Goal: Task Accomplishment & Management: Complete application form

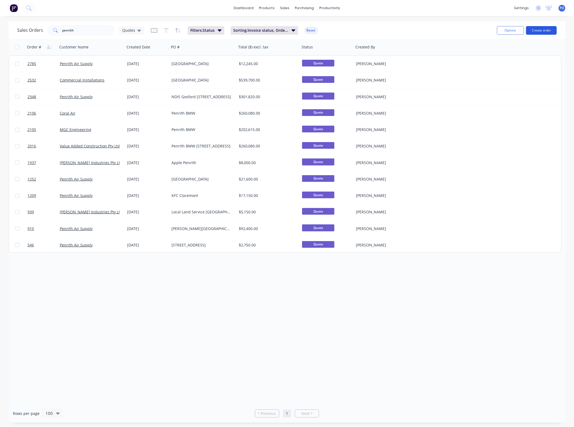
click at [547, 31] on button "Create order" at bounding box center [541, 30] width 31 height 9
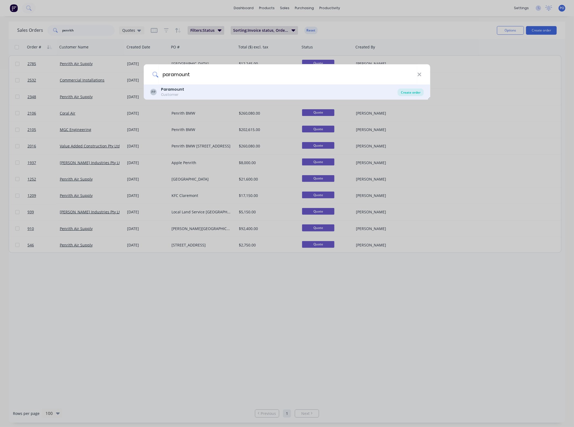
type input "paramount"
click at [406, 92] on div "Create order" at bounding box center [410, 93] width 26 height 8
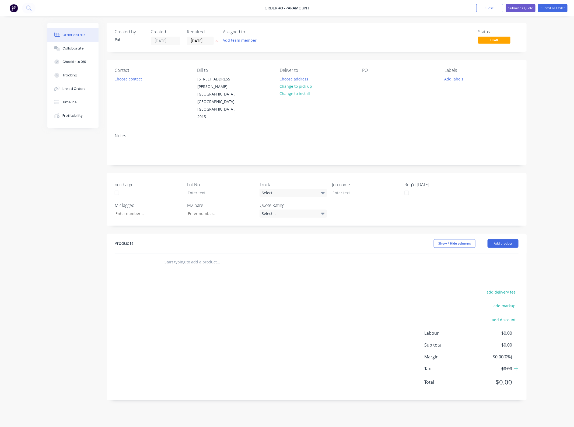
click at [232, 35] on div "Assigned to Add team member" at bounding box center [250, 37] width 54 height 16
click at [232, 38] on button "Add team member" at bounding box center [240, 40] width 40 height 7
click at [249, 72] on div "[PERSON_NAME] (You)" at bounding box center [266, 71] width 54 height 6
click at [135, 79] on div "Order details Collaborate Checklists 0/0 Tracking Linked Orders Timeline Profit…" at bounding box center [287, 216] width 490 height 386
click at [135, 79] on button "Choose contact" at bounding box center [128, 78] width 33 height 7
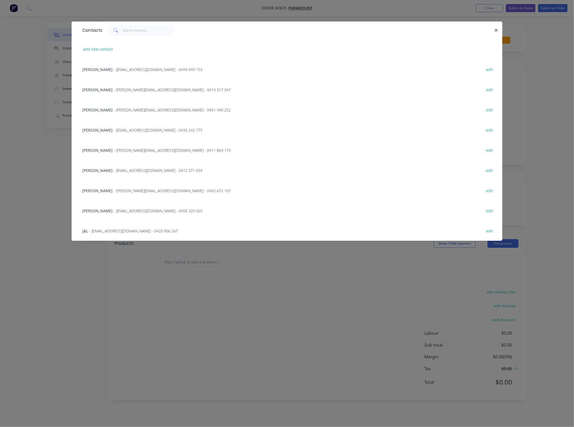
click at [104, 190] on span "[PERSON_NAME]" at bounding box center [97, 190] width 30 height 5
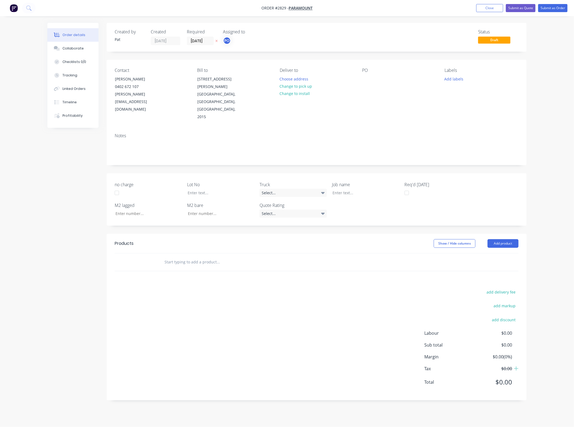
click at [371, 79] on div "PO" at bounding box center [399, 94] width 74 height 53
click at [366, 79] on div at bounding box center [366, 79] width 9 height 8
click at [504, 234] on header "Products Show / Hide columns Add product" at bounding box center [317, 243] width 420 height 19
click at [503, 239] on button "Add product" at bounding box center [502, 243] width 31 height 9
click at [497, 273] on button "Product Kit" at bounding box center [492, 278] width 51 height 11
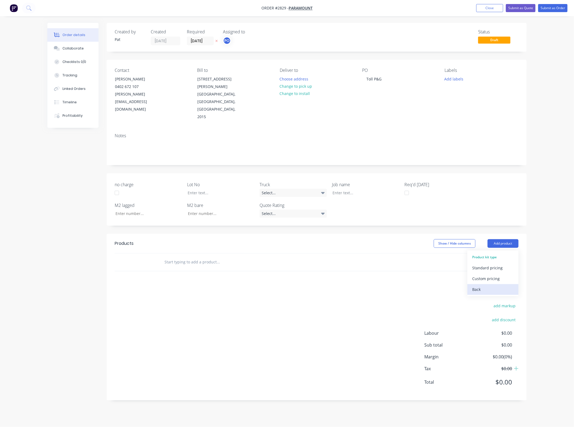
click at [490, 285] on div "Back" at bounding box center [492, 289] width 41 height 8
click at [494, 264] on div "Basic product" at bounding box center [492, 268] width 41 height 8
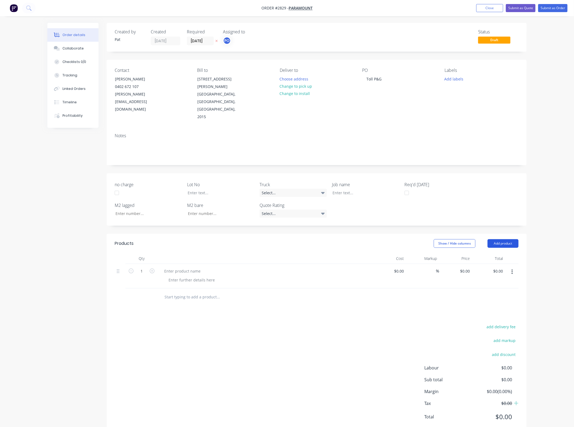
click at [498, 239] on button "Add product" at bounding box center [502, 243] width 31 height 9
drag, startPoint x: 495, startPoint y: 246, endPoint x: 496, endPoint y: 237, distance: 8.4
click at [494, 264] on div "Basic product" at bounding box center [492, 268] width 41 height 8
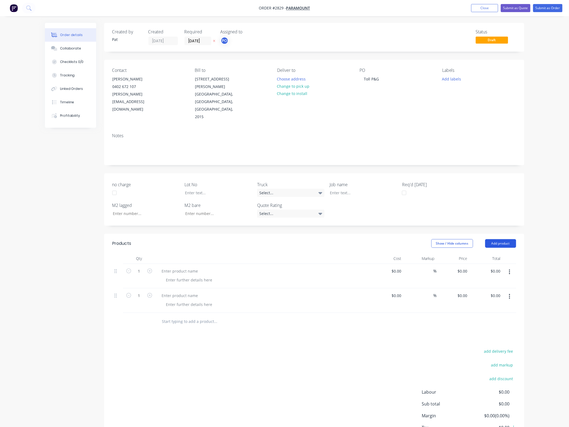
click at [499, 239] on button "Add product" at bounding box center [500, 243] width 31 height 9
click at [492, 329] on div "Notes (External)" at bounding box center [490, 333] width 41 height 8
click at [497, 239] on button "Add product" at bounding box center [500, 243] width 31 height 9
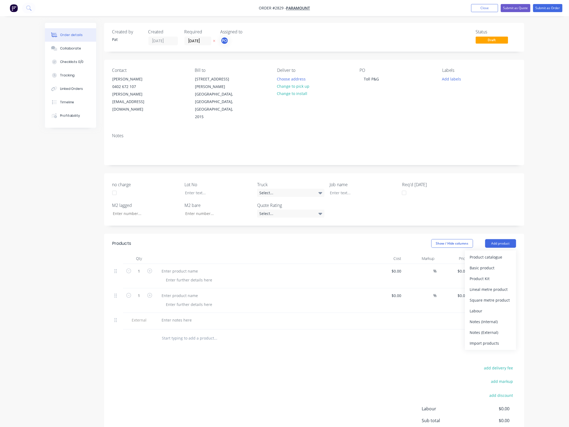
drag, startPoint x: 489, startPoint y: 307, endPoint x: 491, endPoint y: 282, distance: 25.7
click at [489, 329] on div "Notes (External)" at bounding box center [490, 333] width 41 height 8
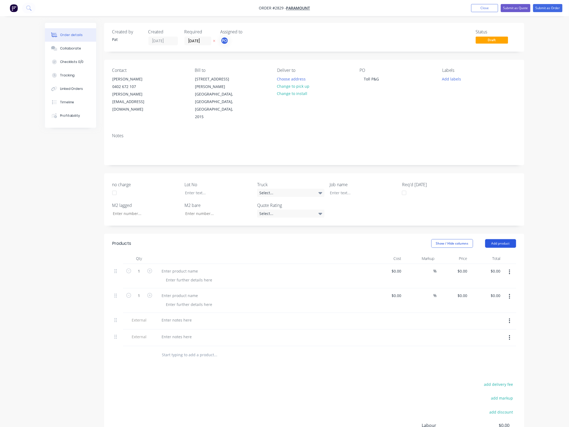
click at [497, 239] on button "Add product" at bounding box center [500, 243] width 31 height 9
click at [491, 329] on div "Notes (External)" at bounding box center [490, 333] width 41 height 8
click at [180, 267] on div at bounding box center [179, 271] width 45 height 8
click at [188, 288] on div at bounding box center [262, 300] width 215 height 24
click at [188, 292] on div at bounding box center [179, 296] width 45 height 8
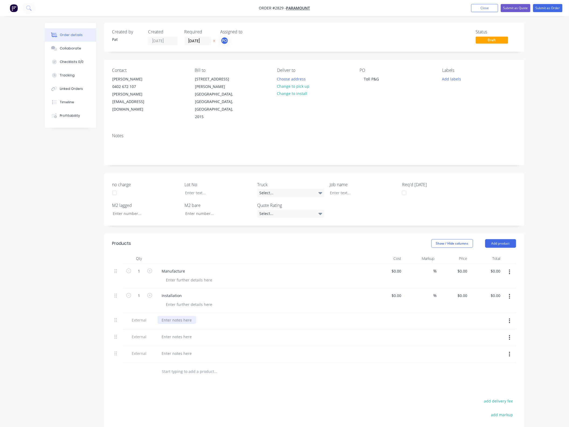
click at [182, 316] on div at bounding box center [176, 320] width 39 height 8
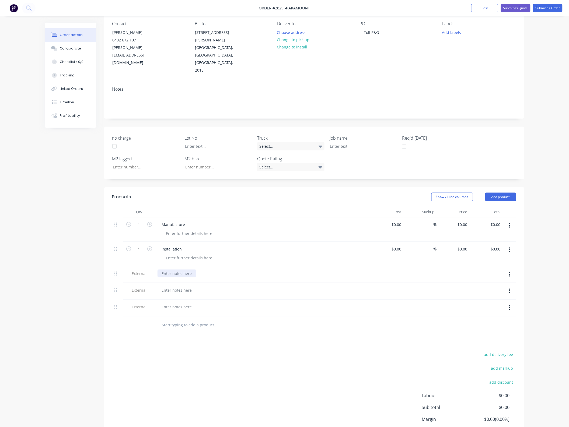
scroll to position [69, 0]
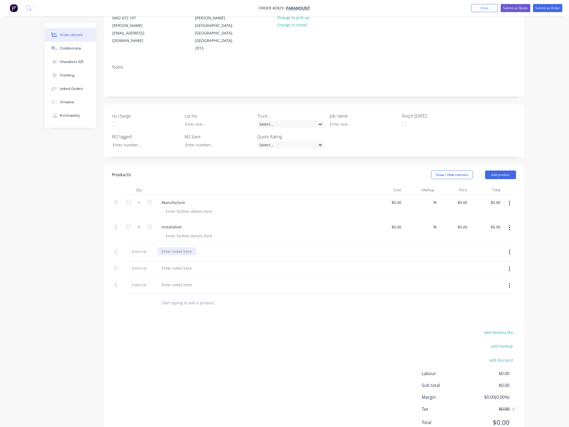
drag, startPoint x: 168, startPoint y: 225, endPoint x: 168, endPoint y: 228, distance: 3.0
click at [168, 248] on div at bounding box center [176, 252] width 39 height 8
click at [177, 270] on div at bounding box center [176, 274] width 39 height 8
click at [179, 289] on div at bounding box center [262, 297] width 215 height 17
click at [175, 292] on div at bounding box center [176, 296] width 39 height 8
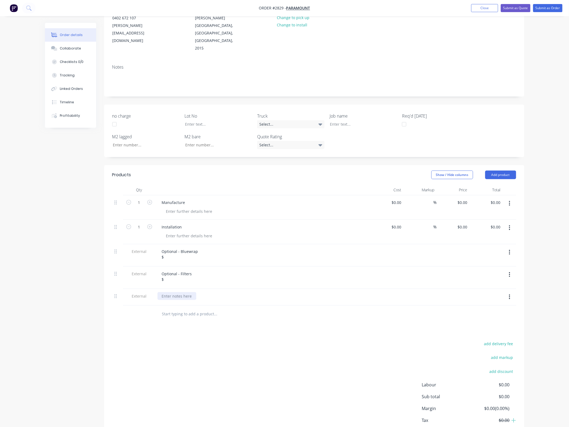
click at [168, 292] on div at bounding box center [176, 296] width 39 height 8
click at [200, 292] on div "Optional - Flexible dduct $" at bounding box center [183, 298] width 53 height 13
click at [198, 289] on div "Optional - Flexible duct $" at bounding box center [262, 300] width 215 height 22
drag, startPoint x: 496, startPoint y: 179, endPoint x: 501, endPoint y: 181, distance: 5.3
click at [496, 199] on input "0.00" at bounding box center [496, 203] width 12 height 8
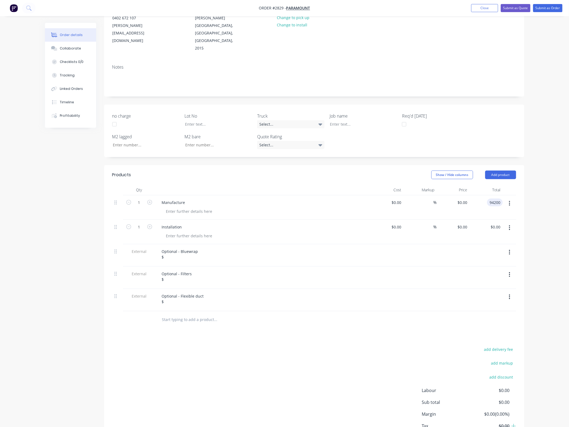
type input "94200"
type input "$94,200.00"
click at [502, 220] on div "1 Installation $0.00 $0.00 % $0.00 $0.00 $0.00 $0.00" at bounding box center [314, 232] width 404 height 24
click at [501, 223] on input "0.00" at bounding box center [496, 227] width 12 height 8
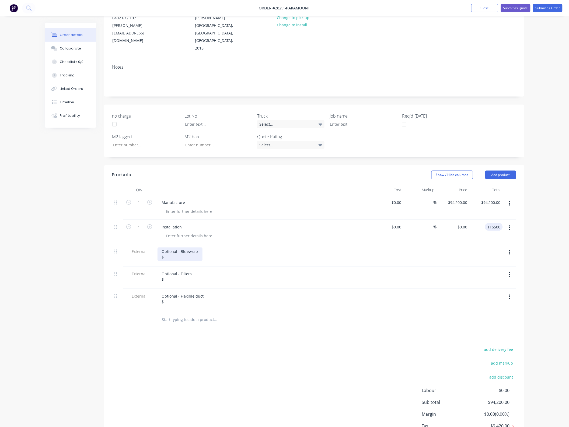
type input "116500"
type input "$116,500.00"
click at [190, 248] on div "Optional - Bluewrap $" at bounding box center [179, 254] width 45 height 13
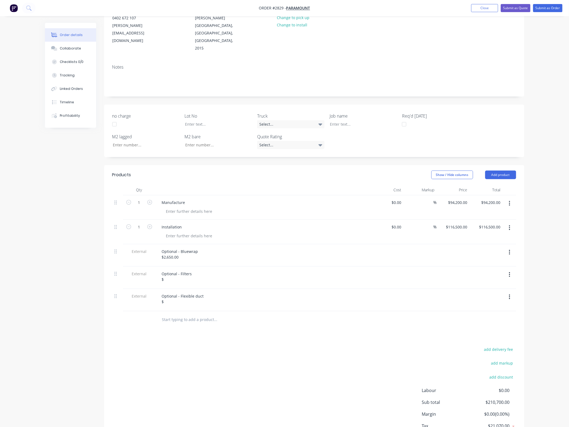
click at [181, 267] on div "Optional - Filters $" at bounding box center [262, 278] width 215 height 22
click at [181, 270] on div "Optional - Filters $" at bounding box center [176, 276] width 39 height 13
click at [170, 270] on div "Optional - Filters $" at bounding box center [176, 276] width 39 height 13
click at [179, 292] on div "Optional - Flexible duct $" at bounding box center [182, 298] width 51 height 13
click at [163, 267] on div "Optional - Filters $1,200.00" at bounding box center [262, 278] width 215 height 22
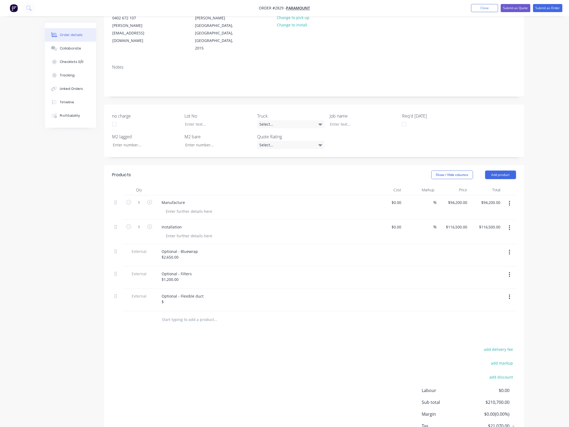
click at [173, 289] on div "Optional - Flexible duct $" at bounding box center [262, 300] width 215 height 22
click at [174, 292] on div "Optional - Flexible duct $" at bounding box center [182, 298] width 51 height 13
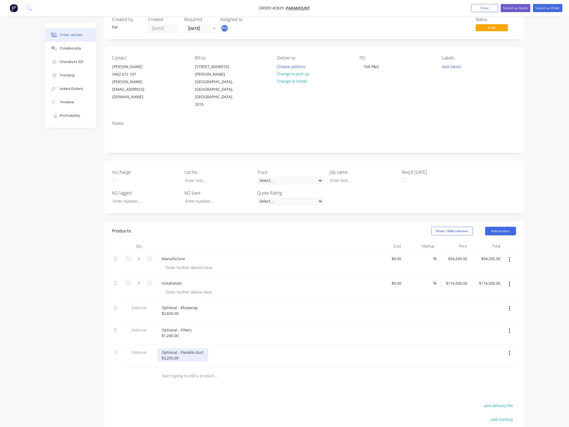
scroll to position [0, 0]
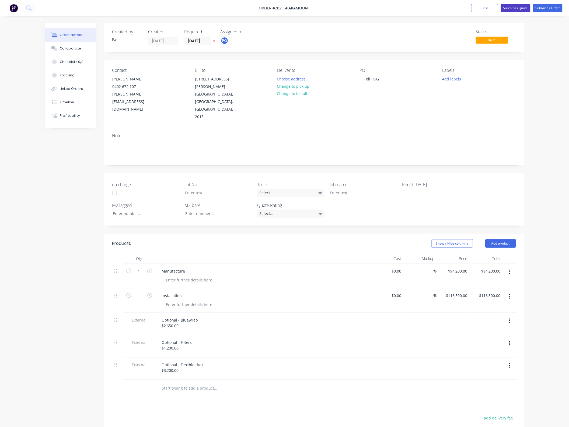
click at [509, 8] on button "Submit as Quote" at bounding box center [515, 8] width 30 height 8
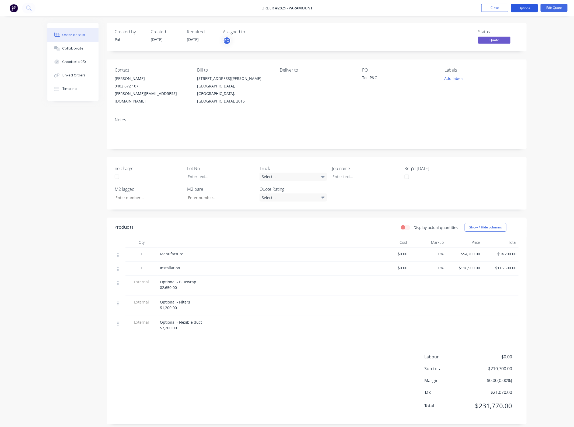
click at [517, 8] on button "Options" at bounding box center [524, 8] width 27 height 9
click at [501, 30] on div "Quote" at bounding box center [508, 33] width 50 height 8
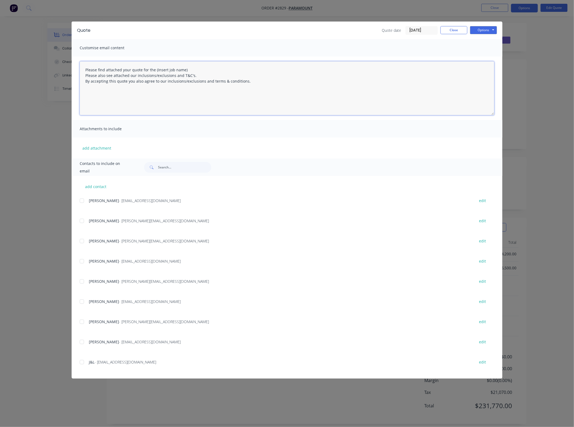
drag, startPoint x: 200, startPoint y: 70, endPoint x: 155, endPoint y: 71, distance: 44.7
click at [155, 71] on textarea "Please find attached your quote for the (Insert job name) Please also see attac…" at bounding box center [287, 88] width 414 height 54
click at [93, 151] on button "add attachment" at bounding box center [97, 148] width 34 height 8
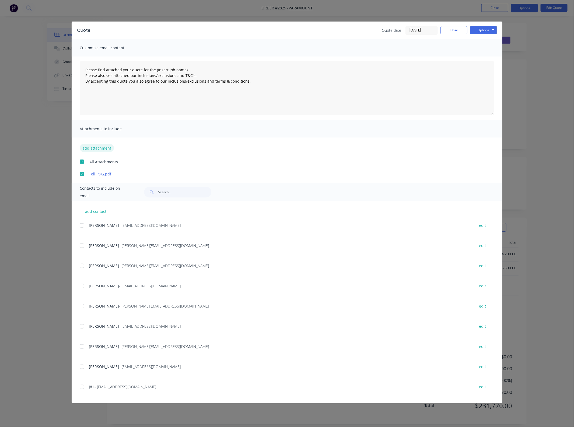
click at [102, 150] on button "add attachment" at bounding box center [97, 148] width 34 height 8
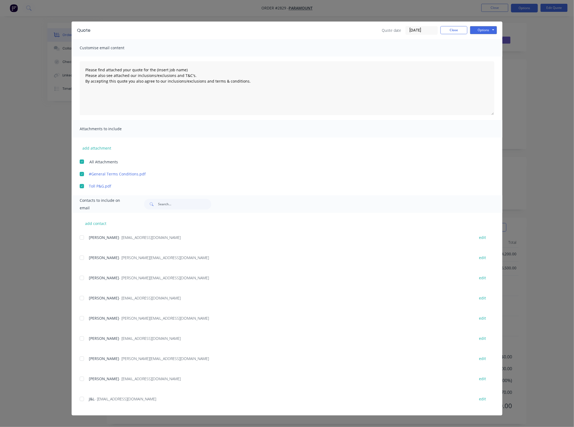
click at [84, 357] on div at bounding box center [81, 358] width 11 height 11
drag, startPoint x: 190, startPoint y: 69, endPoint x: 155, endPoint y: 71, distance: 35.0
click at [155, 71] on textarea "Please find attached your quote for the (Insert job name) Please also see attac…" at bounding box center [287, 88] width 414 height 54
click at [483, 29] on button "Options" at bounding box center [483, 30] width 27 height 8
click at [485, 60] on button "Email" at bounding box center [487, 57] width 34 height 9
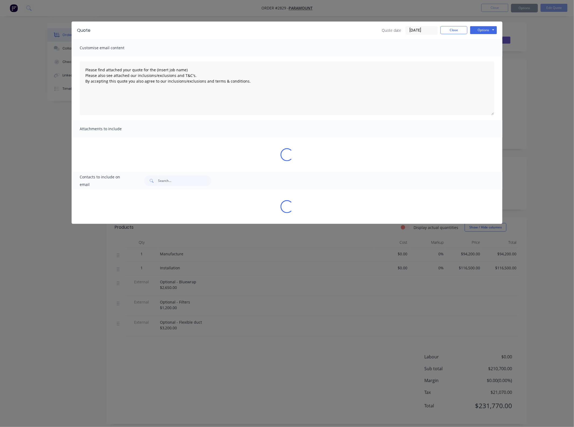
type textarea "Please find attached your quote for the (Insert job name) Please also see attac…"
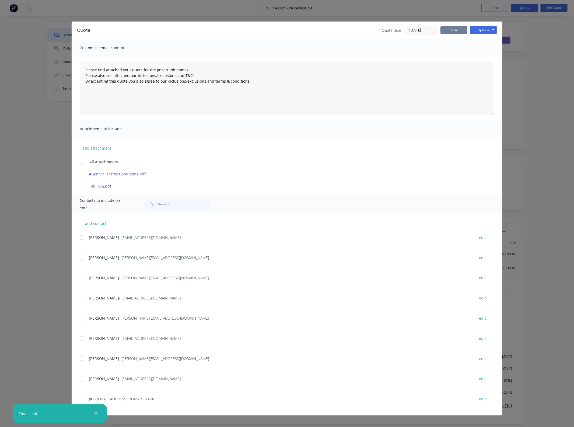
click at [446, 30] on button "Close" at bounding box center [453, 30] width 27 height 8
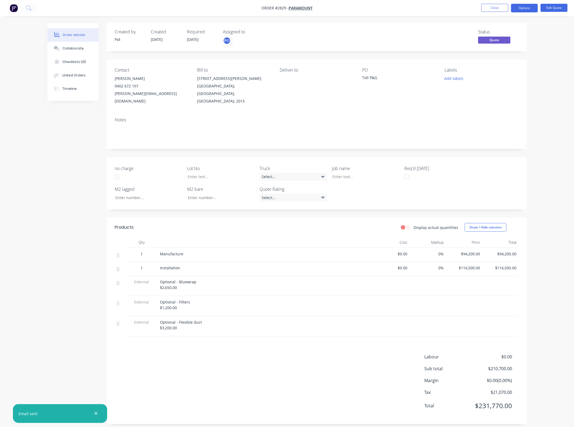
click at [481, 12] on ul "Close Options Edit Quote" at bounding box center [524, 8] width 99 height 9
click at [492, 6] on button "Close" at bounding box center [494, 8] width 27 height 8
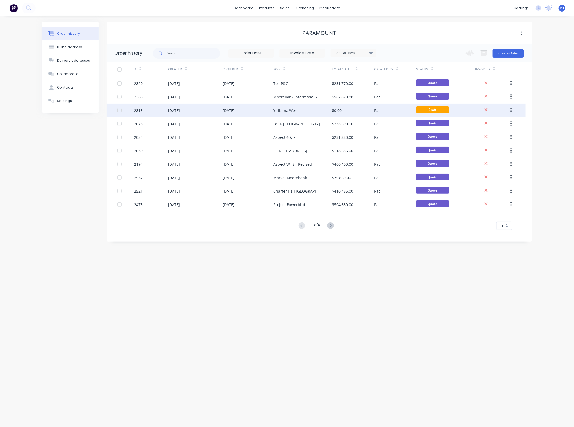
click at [294, 108] on div "Yiribana West" at bounding box center [285, 111] width 25 height 6
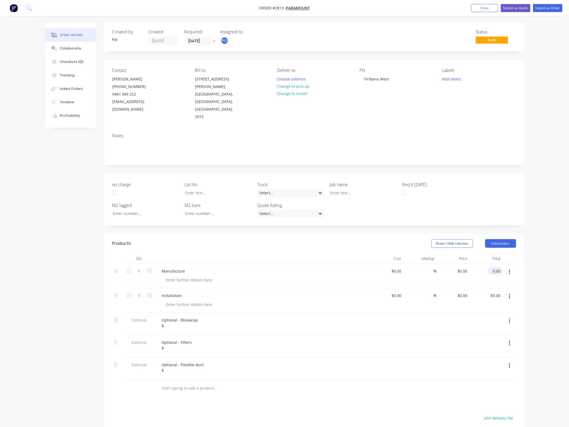
click at [495, 267] on input "0.00" at bounding box center [496, 271] width 12 height 8
type input "34250"
type input "$34,250.00"
click at [500, 292] on input "0.00" at bounding box center [496, 296] width 12 height 8
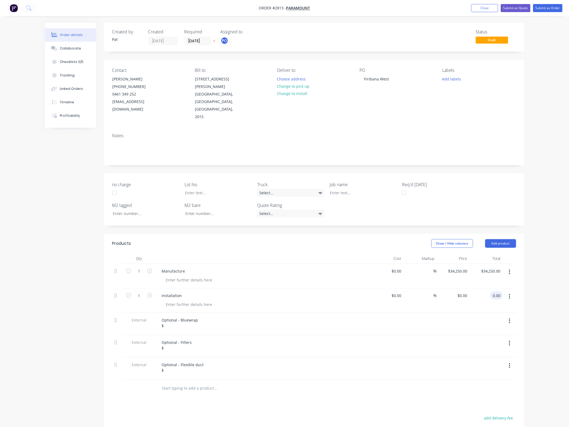
click at [500, 292] on input "0.00" at bounding box center [497, 296] width 10 height 8
type input "59400"
type input "$59,400.00"
click at [187, 316] on div "Optional - Bluewrap $" at bounding box center [179, 322] width 45 height 13
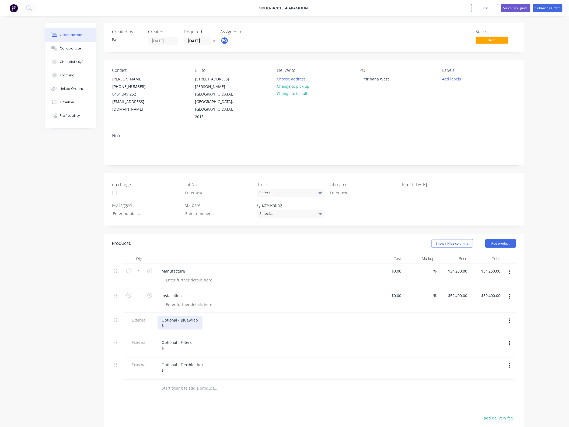
click at [183, 316] on div "Optional - Bluewrap $" at bounding box center [179, 322] width 45 height 13
click at [178, 339] on div "Optional - Filters $" at bounding box center [176, 345] width 39 height 13
click at [178, 361] on div "Optional - Flexible duct $" at bounding box center [182, 367] width 51 height 13
click at [167, 361] on div "Optional - Flexible duct $4,150.00" at bounding box center [182, 367] width 51 height 13
click at [284, 276] on div at bounding box center [265, 280] width 207 height 8
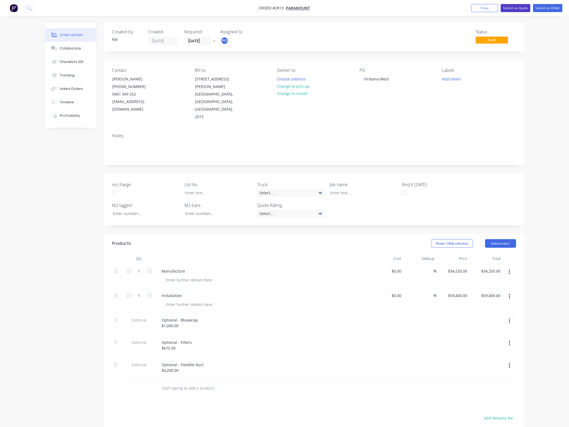
click at [514, 10] on button "Submit as Quote" at bounding box center [515, 8] width 30 height 8
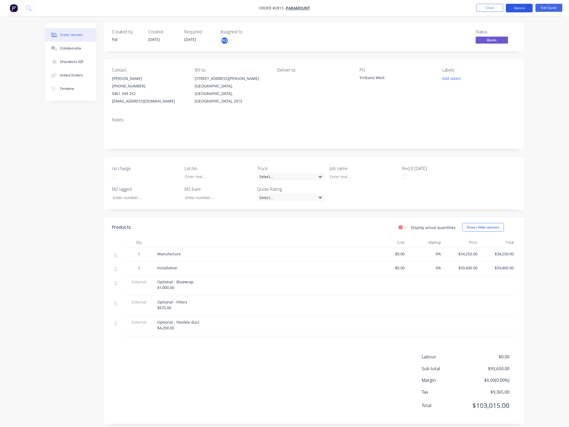
click at [514, 10] on button "Options" at bounding box center [519, 8] width 27 height 9
click at [496, 34] on div "Quote" at bounding box center [503, 33] width 50 height 8
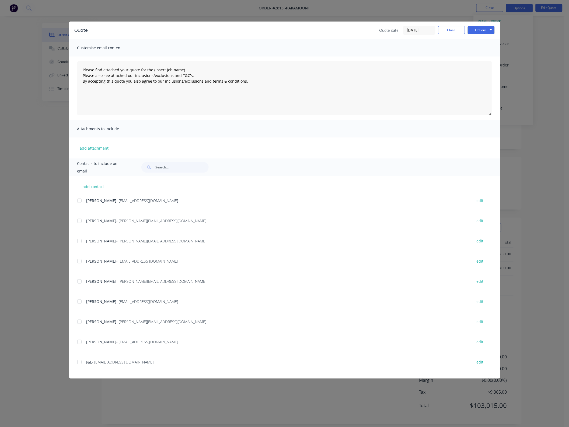
click at [79, 240] on div at bounding box center [79, 241] width 11 height 11
click at [100, 147] on button "add attachment" at bounding box center [94, 148] width 34 height 8
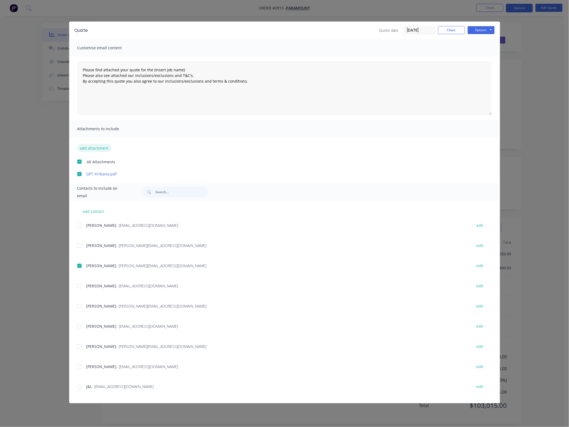
click at [91, 148] on button "add attachment" at bounding box center [94, 148] width 34 height 8
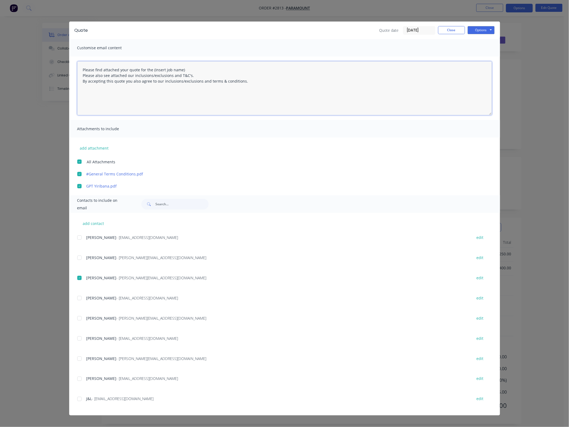
drag, startPoint x: 193, startPoint y: 67, endPoint x: 153, endPoint y: 69, distance: 40.7
click at [153, 69] on textarea "Please find attached your quote for the (Insert job name) Please also see attac…" at bounding box center [284, 88] width 414 height 54
click at [485, 30] on button "Options" at bounding box center [480, 30] width 27 height 8
click at [492, 58] on button "Email" at bounding box center [484, 57] width 34 height 9
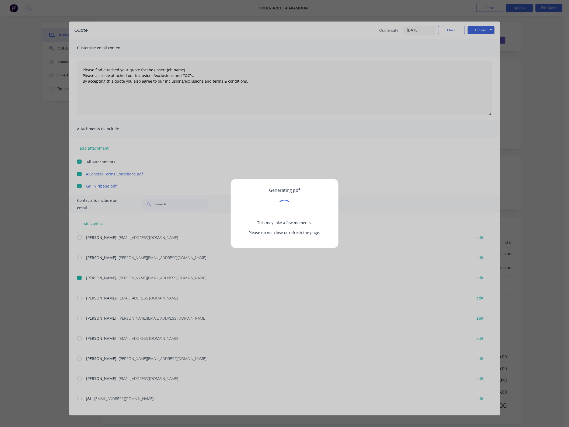
type textarea "Please find attached your quote for the (Insert job name) Please also see attac…"
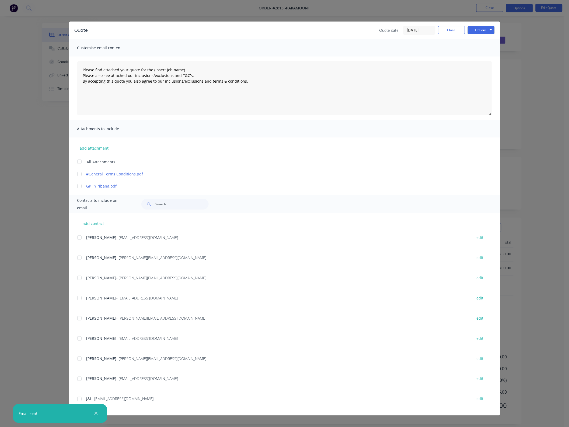
click at [456, 34] on div "Quote date [DATE] Close Options Preview Print Email" at bounding box center [436, 30] width 115 height 9
click at [466, 26] on div "Quote date [DATE] Close Options Preview Print Email" at bounding box center [436, 30] width 115 height 9
click at [458, 29] on button "Close" at bounding box center [451, 30] width 27 height 8
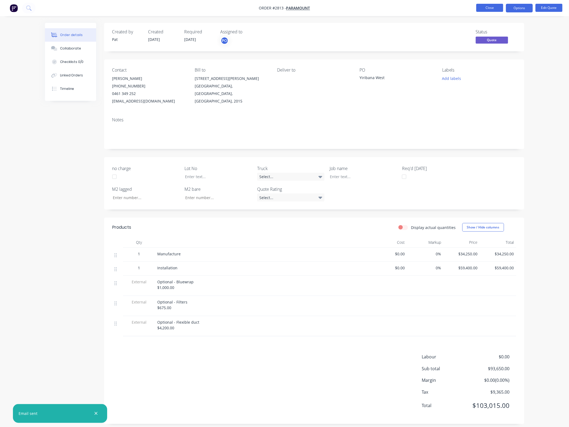
click at [488, 6] on button "Close" at bounding box center [489, 8] width 27 height 8
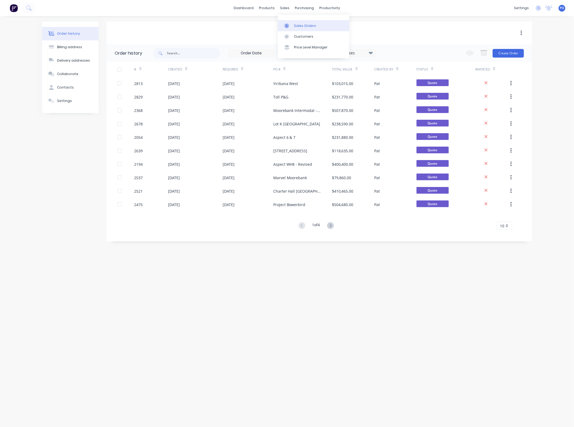
click at [293, 26] on link "Sales Orders" at bounding box center [313, 25] width 71 height 11
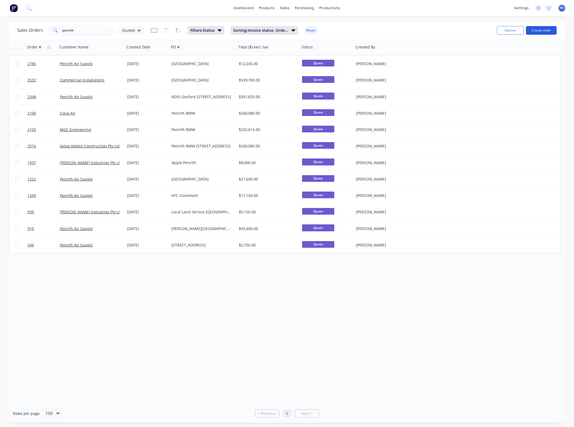
click at [552, 30] on button "Create order" at bounding box center [541, 30] width 31 height 9
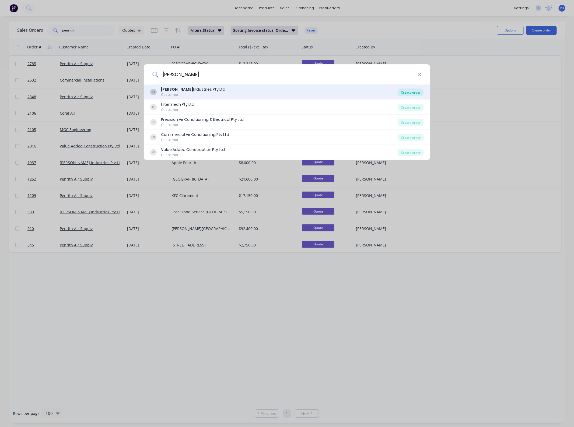
type input "[PERSON_NAME]"
click at [405, 92] on div "Create order" at bounding box center [410, 93] width 26 height 8
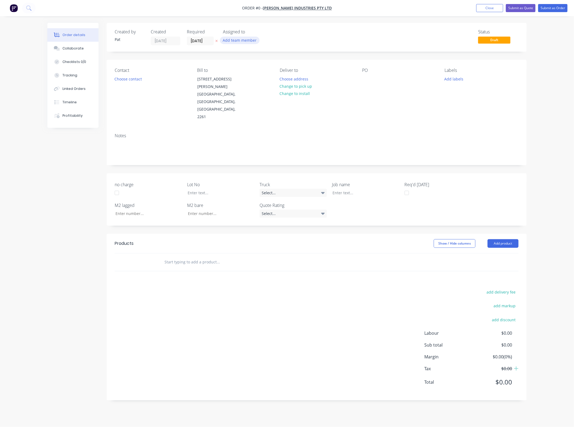
click at [247, 39] on button "Add team member" at bounding box center [240, 40] width 40 height 7
click at [247, 73] on div "[PERSON_NAME] (You)" at bounding box center [266, 71] width 54 height 6
click at [122, 77] on div "Order details Collaborate Checklists 0/0 Tracking Linked Orders Timeline Profit…" at bounding box center [287, 216] width 490 height 386
click at [120, 81] on button "Choose contact" at bounding box center [128, 78] width 33 height 7
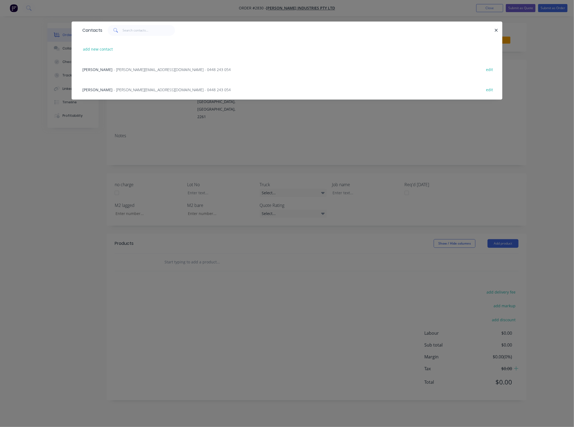
click at [98, 89] on span "[PERSON_NAME]" at bounding box center [97, 89] width 30 height 5
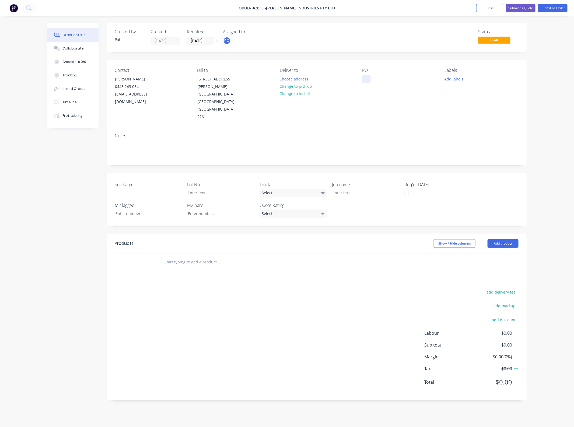
click at [364, 80] on div at bounding box center [366, 79] width 9 height 8
click at [494, 239] on button "Add product" at bounding box center [502, 243] width 31 height 9
click at [492, 264] on div "Basic product" at bounding box center [492, 268] width 41 height 8
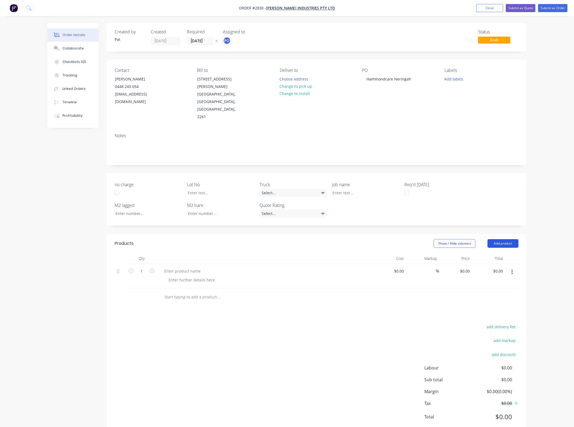
click at [500, 239] on button "Add product" at bounding box center [502, 243] width 31 height 9
click at [496, 318] on div "Notes (Internal)" at bounding box center [492, 322] width 41 height 8
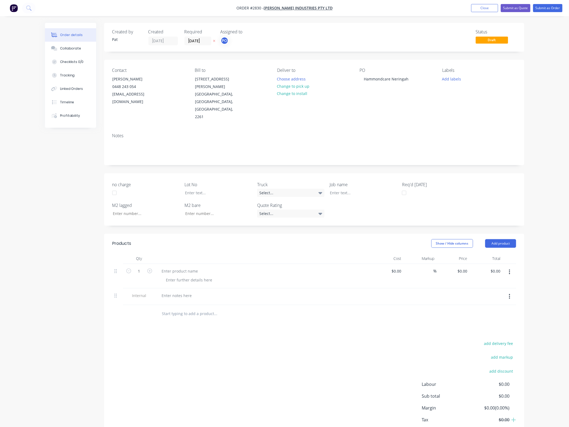
click at [506, 292] on button "button" at bounding box center [509, 297] width 13 height 10
click at [499, 318] on div "Delete" at bounding box center [490, 322] width 41 height 8
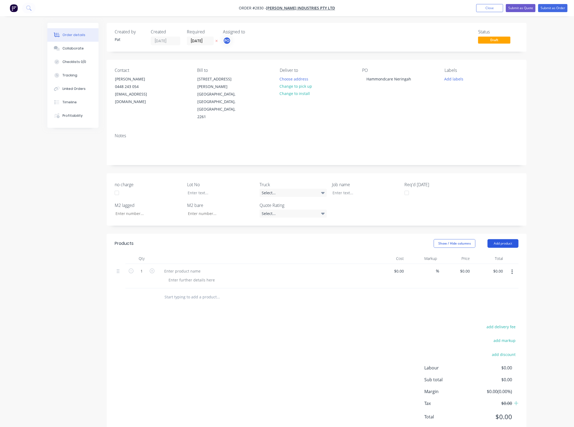
click at [495, 239] on button "Add product" at bounding box center [502, 243] width 31 height 9
click at [495, 327] on button "Notes (External)" at bounding box center [492, 332] width 51 height 11
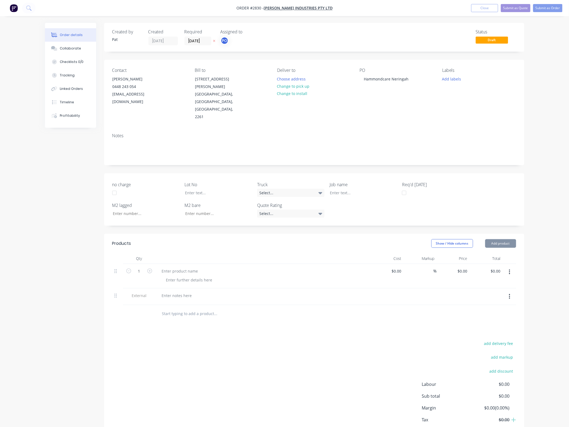
click at [495, 239] on button "Add product" at bounding box center [500, 243] width 31 height 9
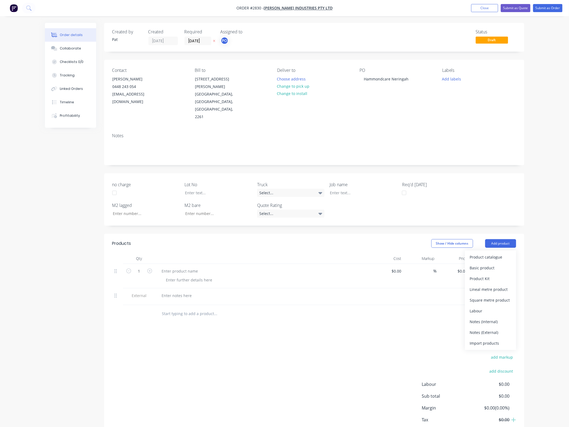
drag, startPoint x: 494, startPoint y: 308, endPoint x: 493, endPoint y: 265, distance: 42.2
click at [494, 329] on div "Notes (External)" at bounding box center [490, 333] width 41 height 8
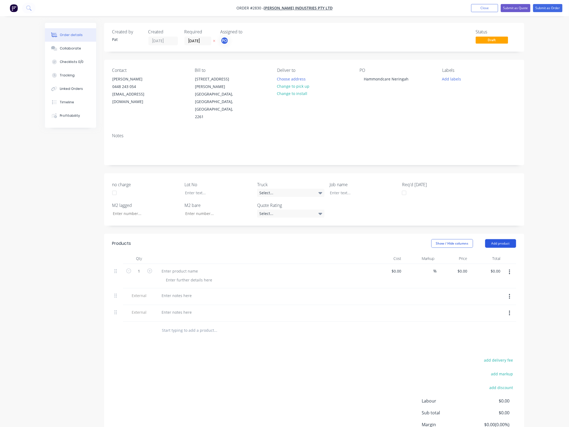
click at [493, 239] on button "Add product" at bounding box center [500, 243] width 31 height 9
click at [487, 329] on div "Notes (External)" at bounding box center [490, 333] width 41 height 8
click at [186, 267] on div at bounding box center [179, 271] width 45 height 8
click at [187, 292] on div at bounding box center [176, 296] width 39 height 8
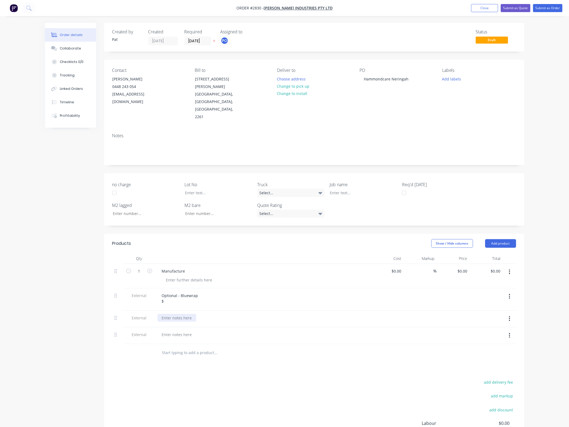
click at [178, 314] on div at bounding box center [176, 318] width 39 height 8
click at [184, 336] on div at bounding box center [176, 340] width 39 height 8
